Goal: Task Accomplishment & Management: Complete application form

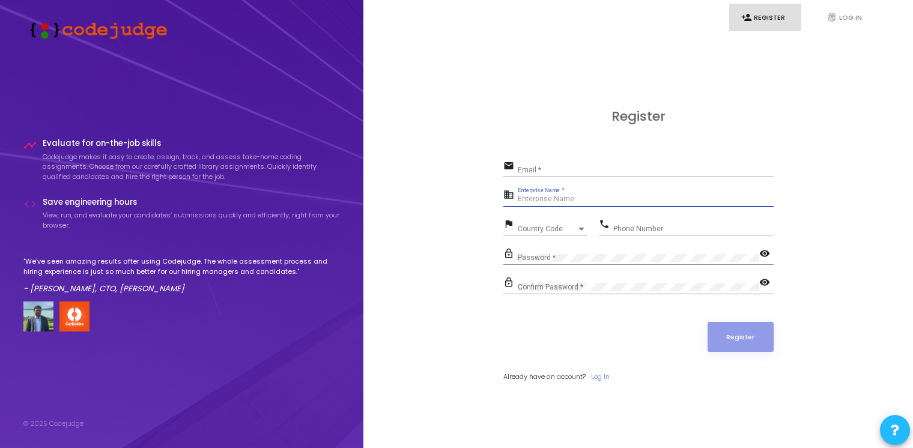
click at [525, 201] on input "Enterprise Name *" at bounding box center [646, 199] width 256 height 8
click at [476, 214] on div "Register email Email * business Enterprise Name * flag Country Code Country Cod…" at bounding box center [638, 259] width 523 height 448
click at [549, 172] on input "Email *" at bounding box center [646, 170] width 256 height 8
type input "[EMAIL_ADDRESS][DOMAIN_NAME]"
type input "Payoneer"
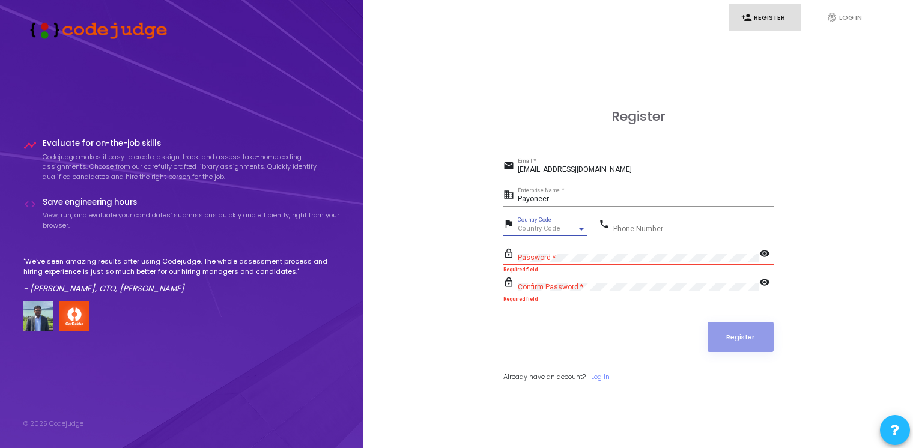
click at [560, 227] on div "Country Code" at bounding box center [547, 228] width 59 height 7
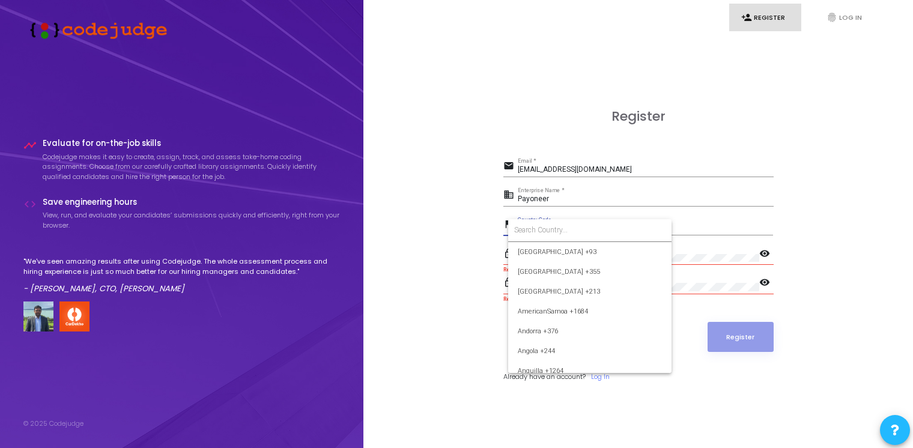
scroll to position [1792, 0]
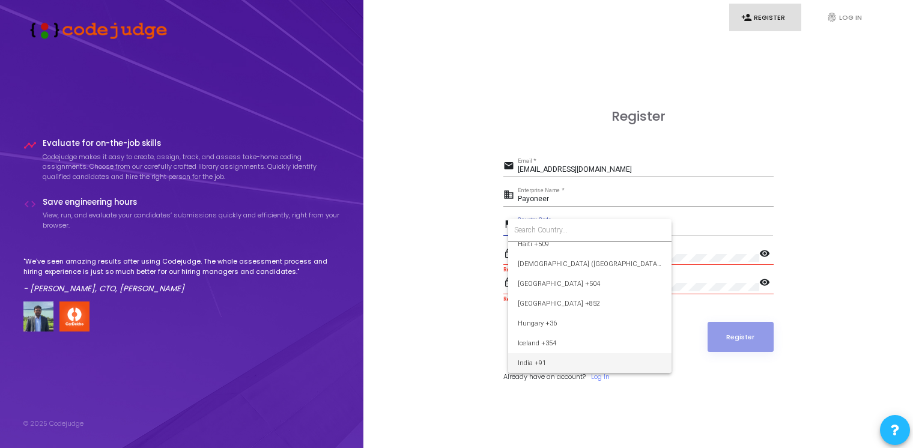
click at [577, 366] on span "India +91" at bounding box center [590, 363] width 144 height 20
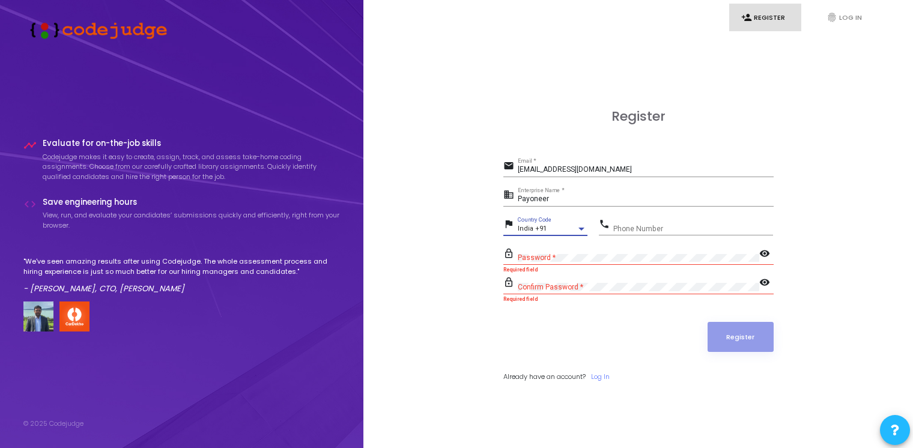
click at [678, 231] on input "Phone Number" at bounding box center [693, 229] width 160 height 8
type input "8604804503"
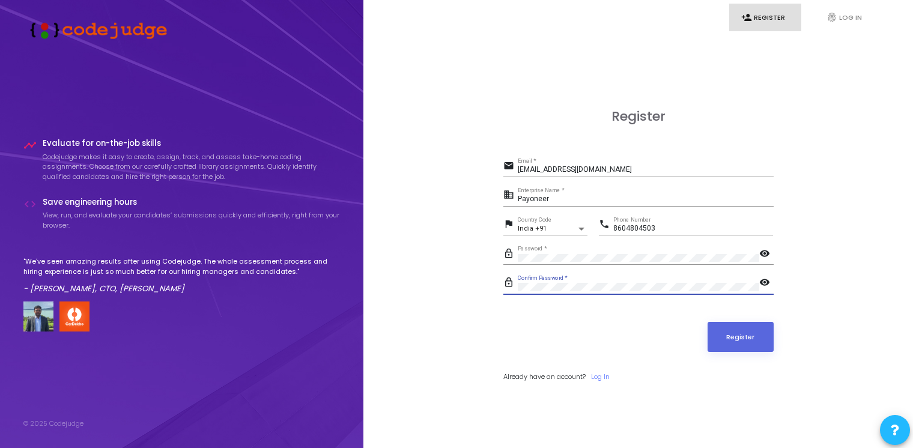
click at [708, 322] on button "Register" at bounding box center [741, 337] width 66 height 30
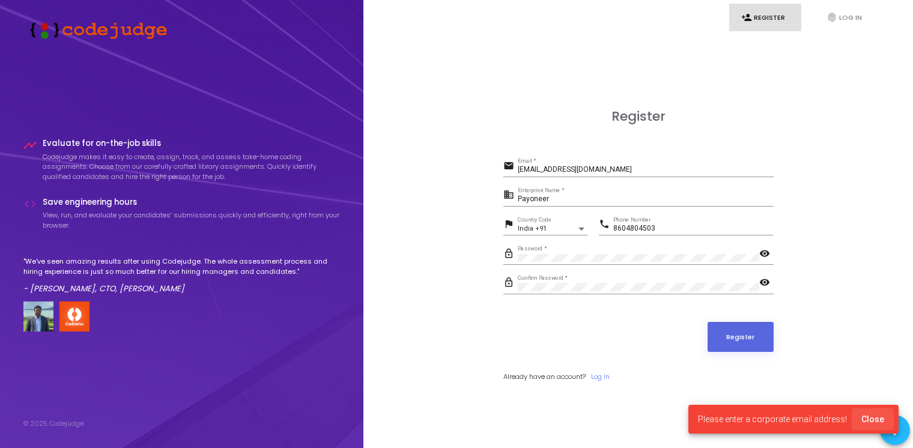
click at [883, 419] on span "Close" at bounding box center [873, 420] width 23 height 10
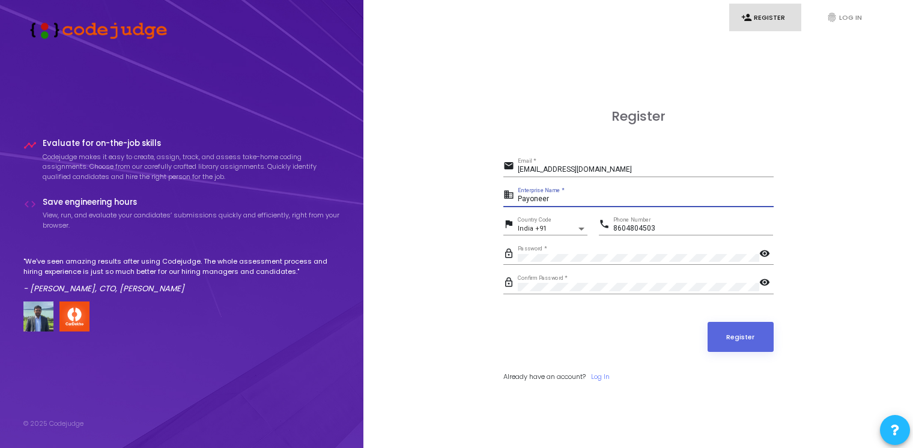
click at [601, 198] on input "Payoneer" at bounding box center [646, 199] width 256 height 8
click at [600, 170] on input "[EMAIL_ADDRESS][DOMAIN_NAME]" at bounding box center [646, 170] width 256 height 8
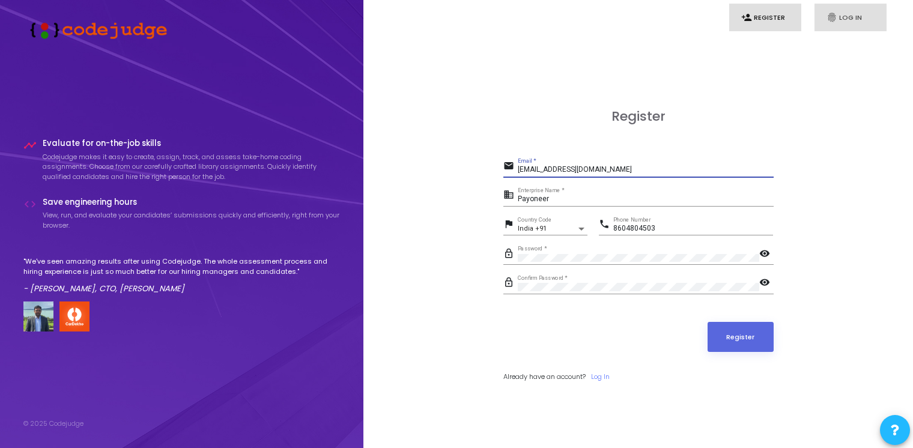
click at [843, 12] on link "fingerprint Log In" at bounding box center [851, 18] width 72 height 28
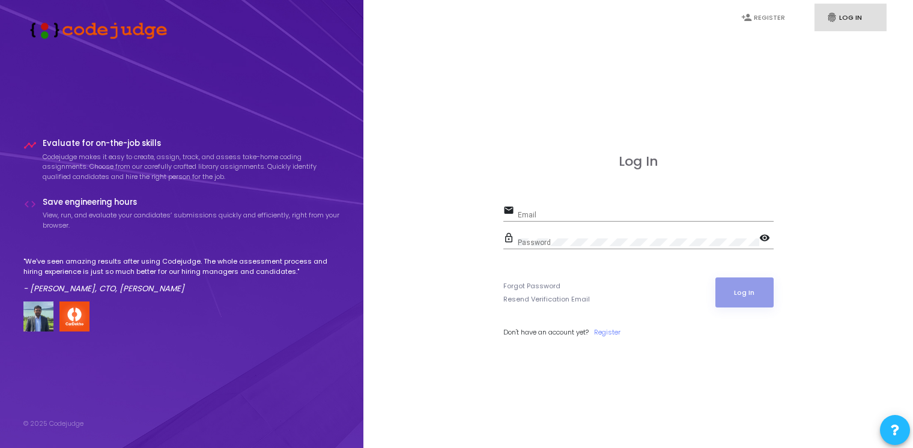
click at [606, 280] on div "Forgot Password Resend Verification Email Log In" at bounding box center [639, 293] width 270 height 30
click at [770, 11] on link "person_add Register" at bounding box center [765, 18] width 72 height 28
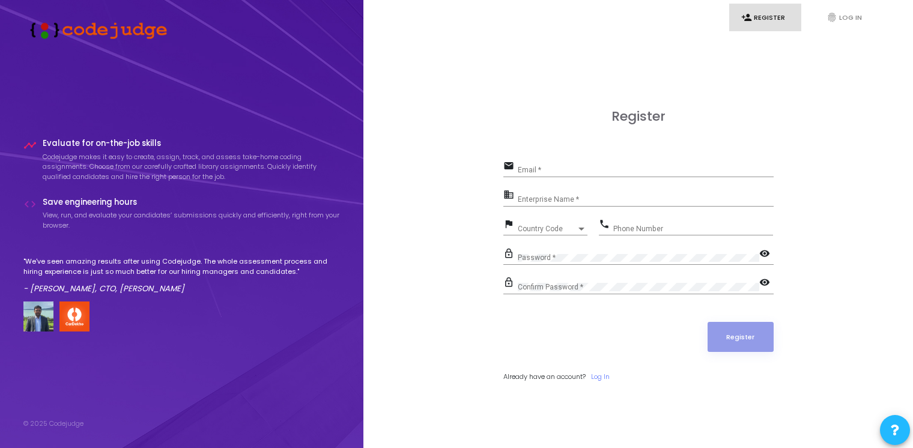
scroll to position [34, 0]
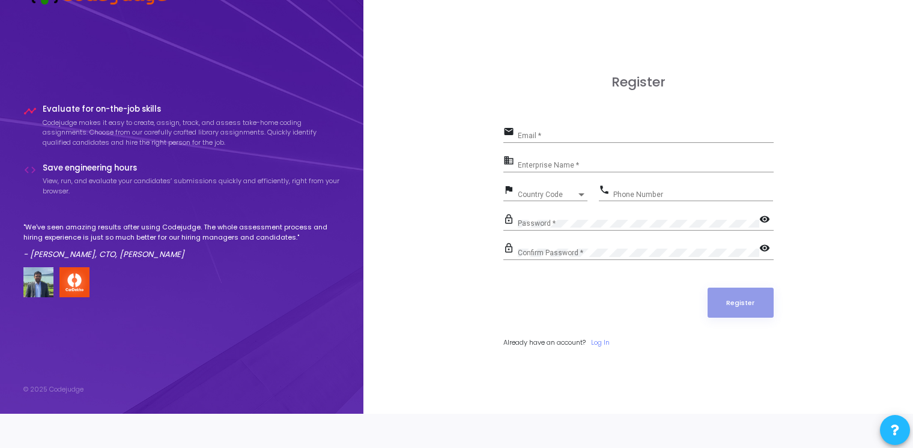
click at [897, 422] on span at bounding box center [895, 430] width 8 height 28
click at [897, 422] on span at bounding box center [895, 430] width 10 height 28
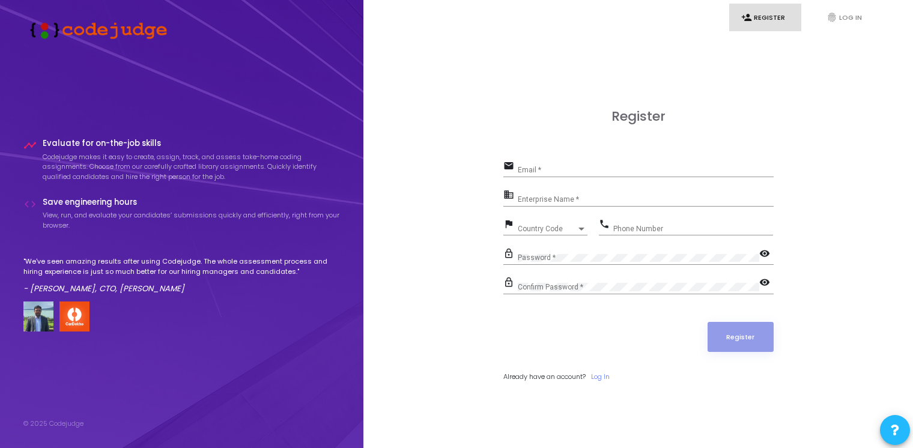
click at [565, 163] on div "Email *" at bounding box center [646, 167] width 256 height 19
click at [547, 202] on input "Enterprise Name *" at bounding box center [646, 199] width 256 height 8
click at [455, 222] on div "Register email Email * Required field business Enterprise Name * Required field…" at bounding box center [638, 259] width 523 height 448
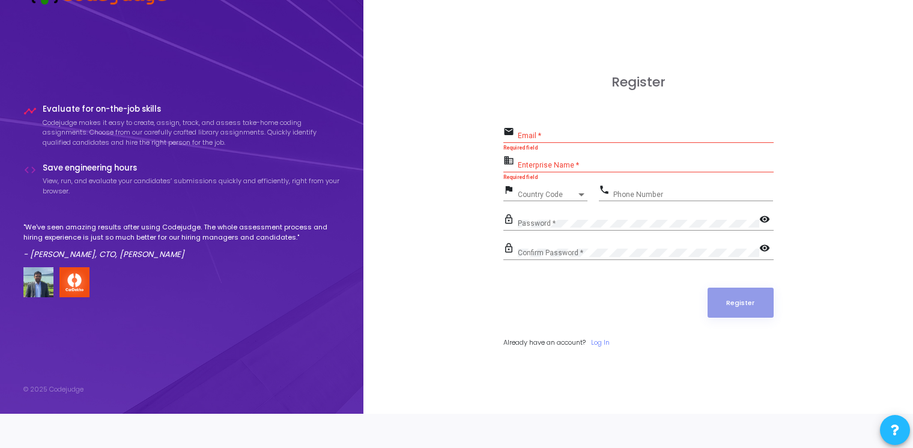
click at [899, 428] on button at bounding box center [895, 430] width 30 height 30
click at [894, 383] on span at bounding box center [895, 390] width 8 height 24
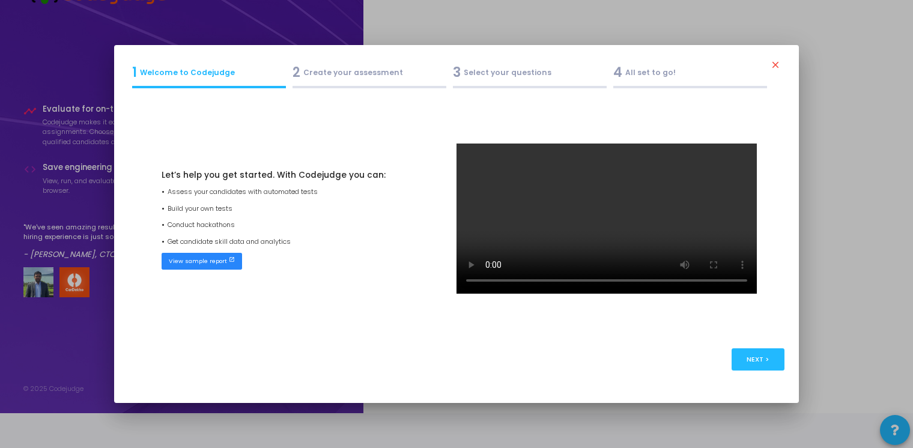
click at [305, 76] on div "2 Create your assessment" at bounding box center [370, 72] width 154 height 20
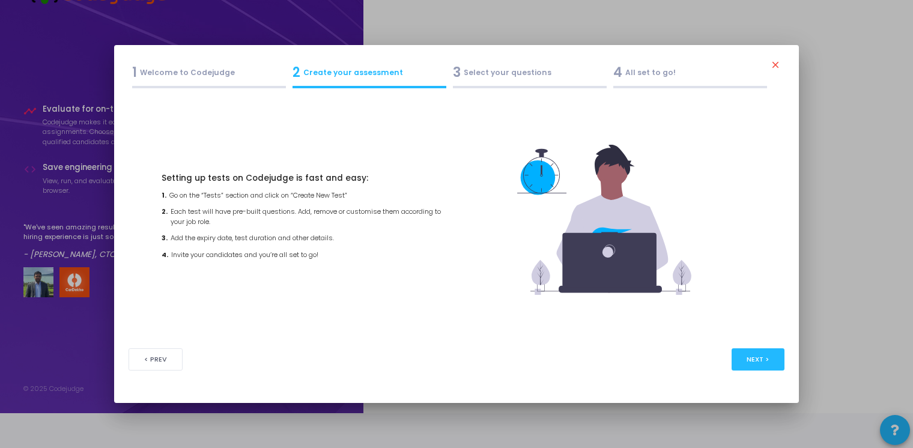
click at [510, 76] on div "3 Select your questions" at bounding box center [530, 72] width 154 height 20
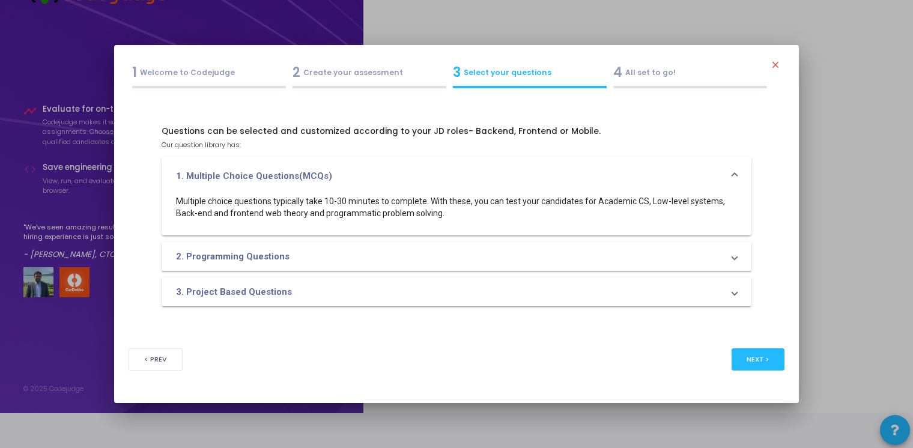
click at [602, 247] on mat-expansion-panel-header "2. Programming Questions" at bounding box center [457, 256] width 591 height 29
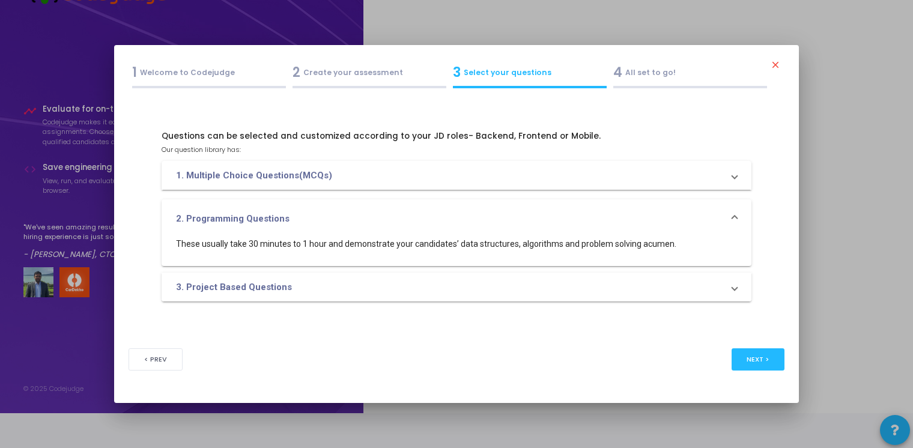
click at [588, 287] on mat-panel-title "3. Project Based Questions" at bounding box center [449, 288] width 547 height 14
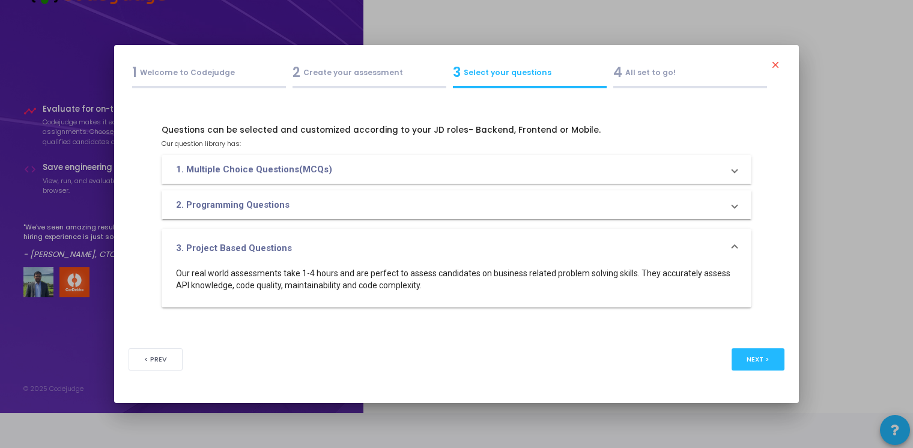
click at [591, 163] on mat-panel-title "1. Multiple Choice Questions(MCQs)" at bounding box center [449, 170] width 547 height 14
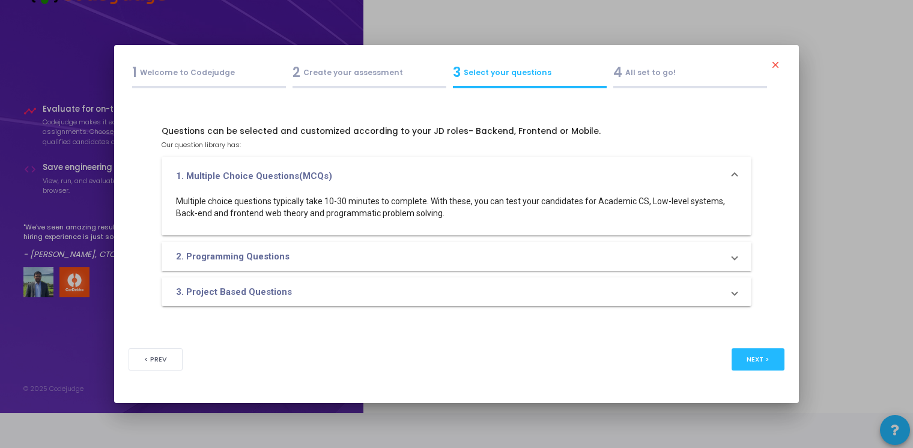
click at [683, 79] on div "4 All set to go!" at bounding box center [690, 72] width 154 height 20
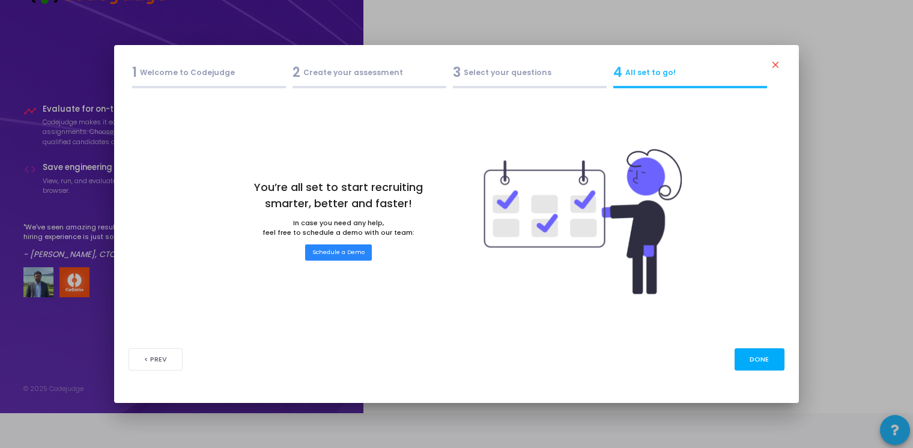
click at [751, 350] on button "Done" at bounding box center [760, 359] width 50 height 22
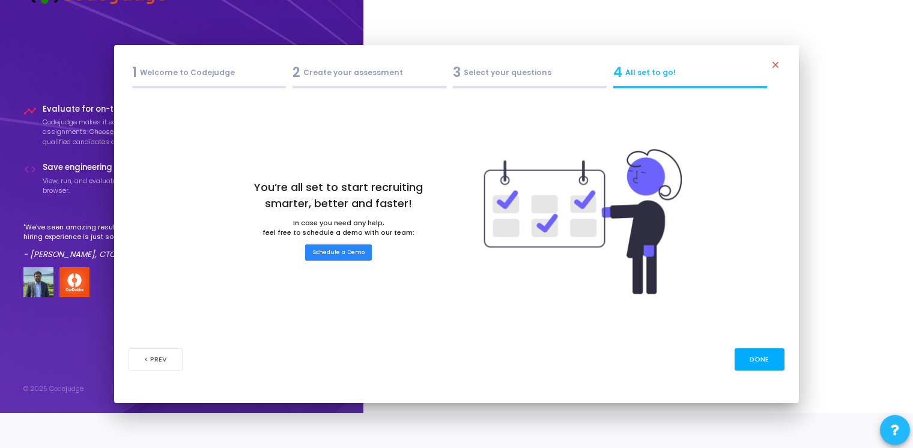
scroll to position [34, 0]
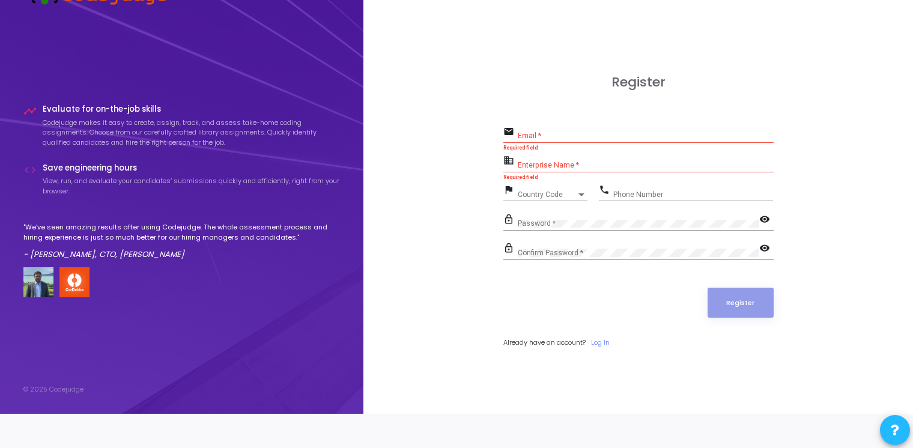
click at [431, 145] on div "Register email Email * Required field business Enterprise Name * Required field…" at bounding box center [638, 225] width 523 height 448
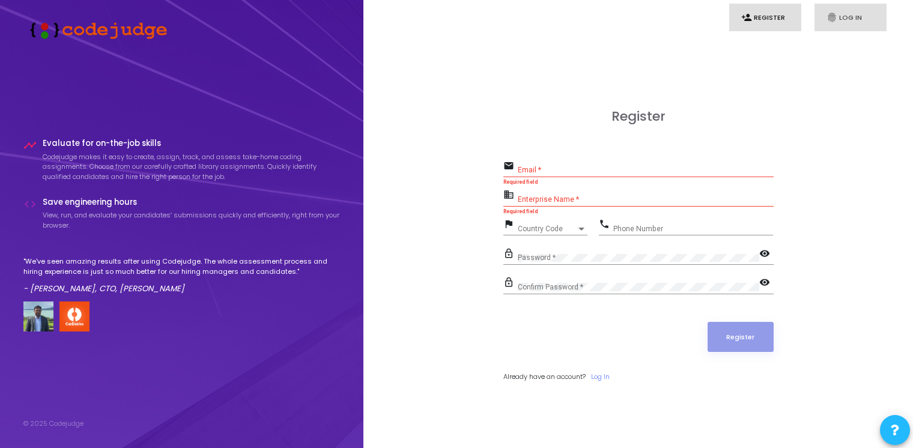
click at [840, 23] on link "fingerprint Log In" at bounding box center [851, 18] width 72 height 28
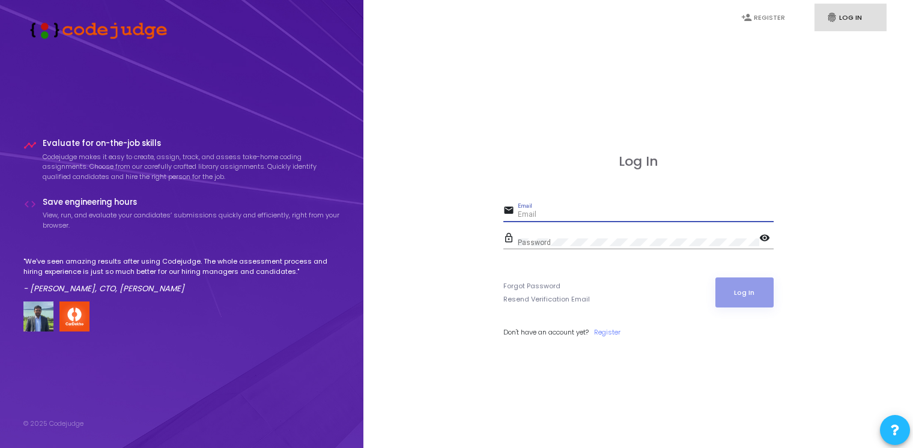
click at [603, 215] on input "Email" at bounding box center [646, 215] width 256 height 8
click at [463, 294] on div "Log In email Email Required field lock_outline Password visibility Forgot Passw…" at bounding box center [638, 259] width 523 height 448
